Goal: Transaction & Acquisition: Purchase product/service

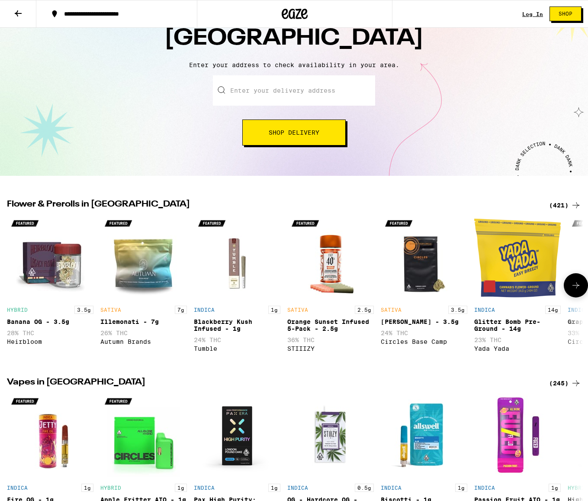
scroll to position [264, 0]
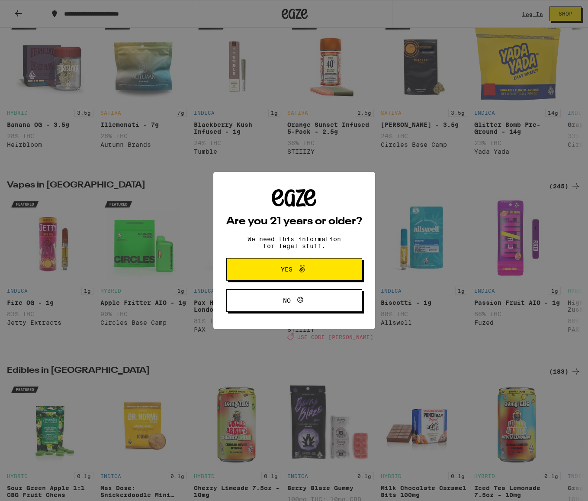
click at [312, 268] on span "Yes" at bounding box center [294, 269] width 66 height 11
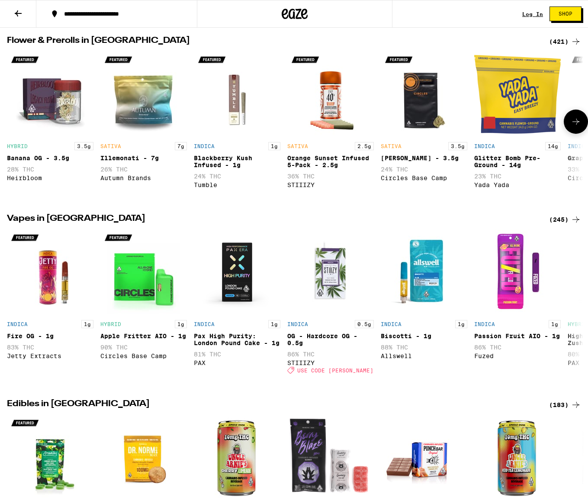
scroll to position [230, 0]
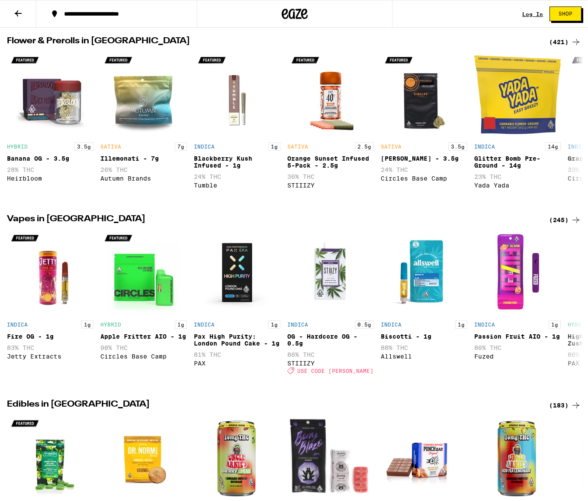
click at [568, 42] on div "(421)" at bounding box center [565, 42] width 32 height 10
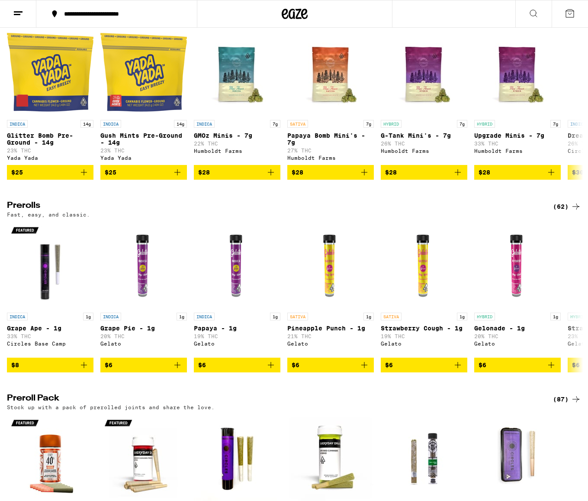
scroll to position [310, 0]
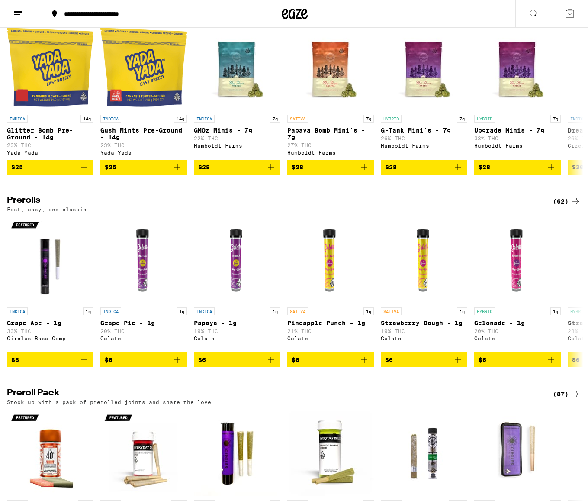
click at [569, 206] on div "(62)" at bounding box center [567, 201] width 28 height 10
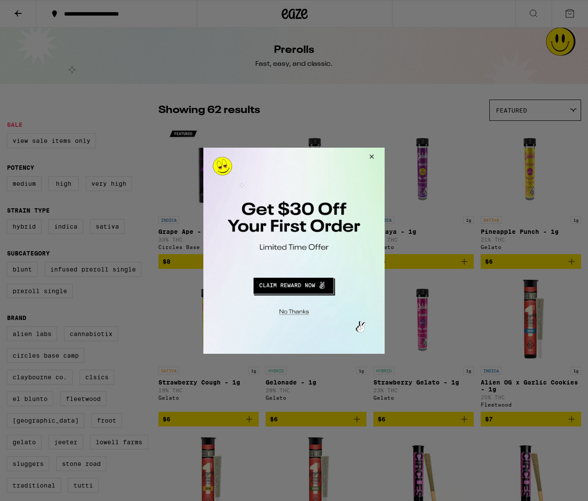
click at [374, 158] on button "Close Modal" at bounding box center [370, 157] width 23 height 21
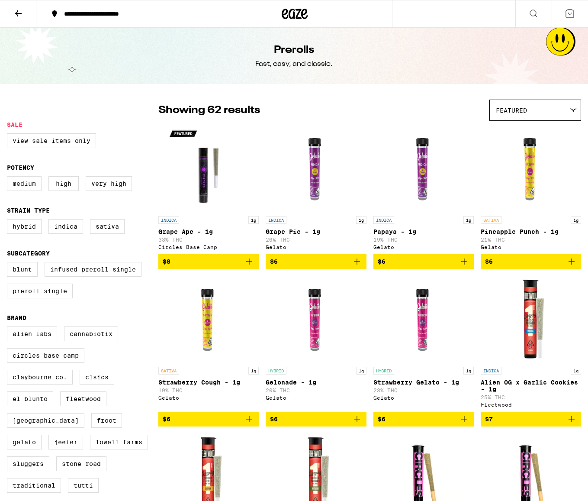
click at [22, 191] on label "Medium" at bounding box center [24, 183] width 35 height 15
click at [9, 178] on input "Medium" at bounding box center [9, 177] width 0 height 0
checkbox input "true"
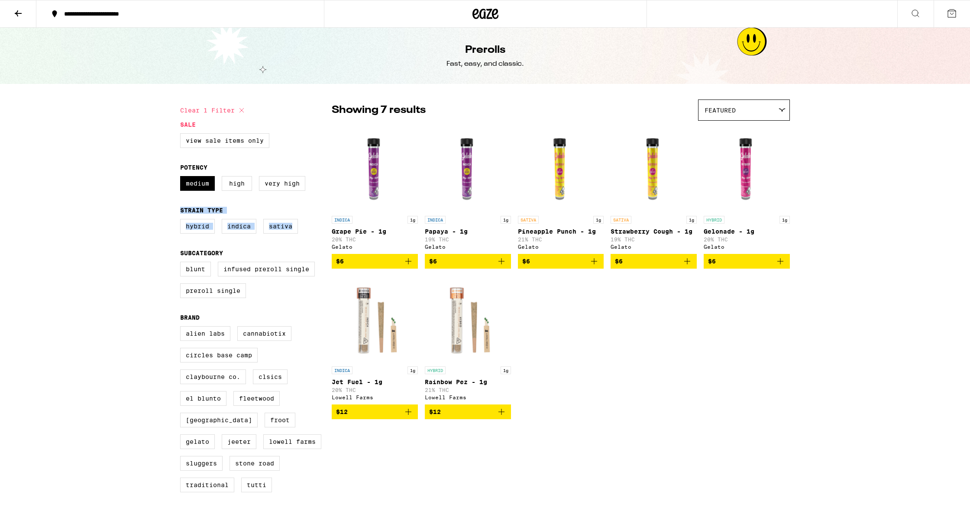
drag, startPoint x: 169, startPoint y: 218, endPoint x: 306, endPoint y: 246, distance: 139.2
click at [306, 246] on div "**********" at bounding box center [485, 398] width 970 height 797
drag, startPoint x: 562, startPoint y: 396, endPoint x: 451, endPoint y: 378, distance: 112.7
click at [451, 378] on div "INDICA 1g Grape Pie - 1g 20% THC Gelato $6 INDICA 1g Papaya - 1g 19% THC Gelato…" at bounding box center [561, 272] width 458 height 294
click at [588, 403] on div "INDICA 1g Grape Pie - 1g 20% THC Gelato $6 INDICA 1g Papaya - 1g 19% THC Gelato…" at bounding box center [561, 272] width 458 height 294
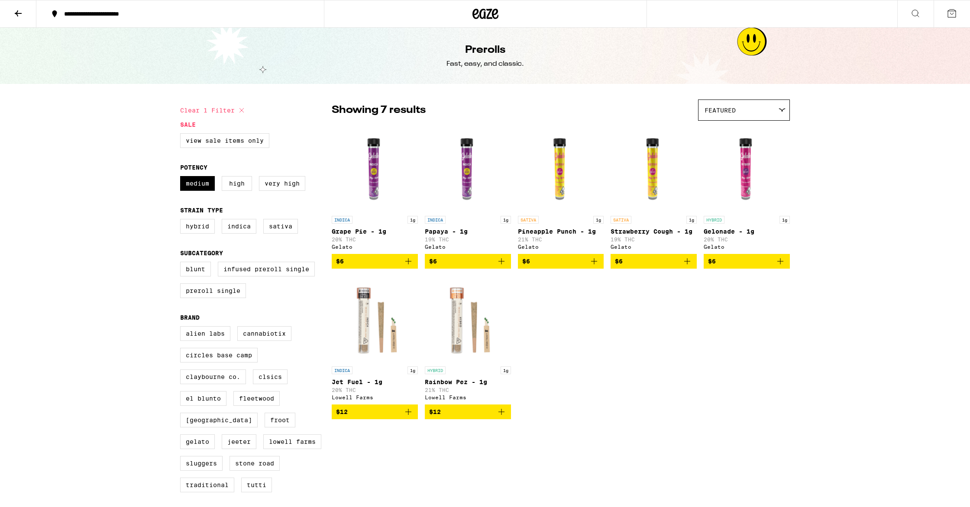
click at [462, 311] on img "Open page for Rainbow Pez - 1g from Lowell Farms" at bounding box center [468, 319] width 86 height 87
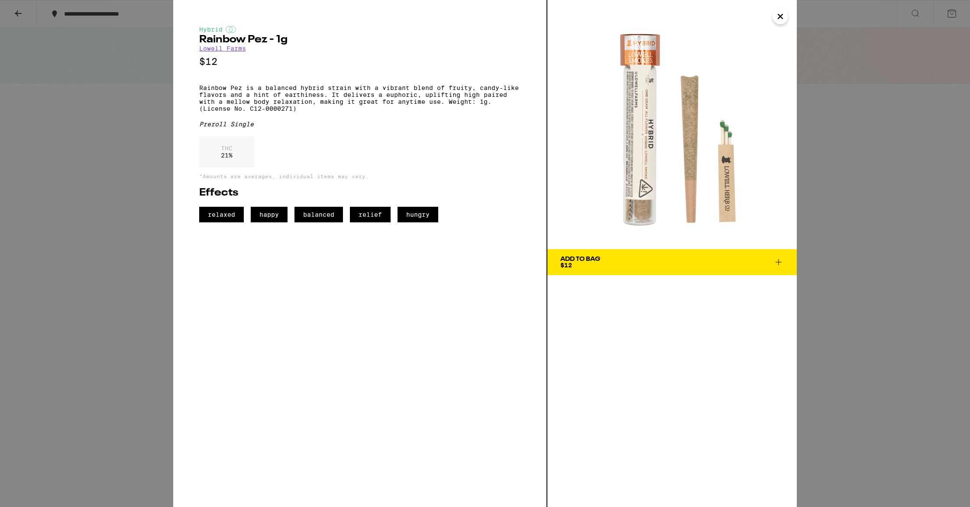
click at [127, 295] on div "Hybrid Rainbow Pez - 1g [PERSON_NAME] Farms $12 Rainbow Pez is a balanced hybri…" at bounding box center [485, 253] width 970 height 507
